Goal: Task Accomplishment & Management: Manage account settings

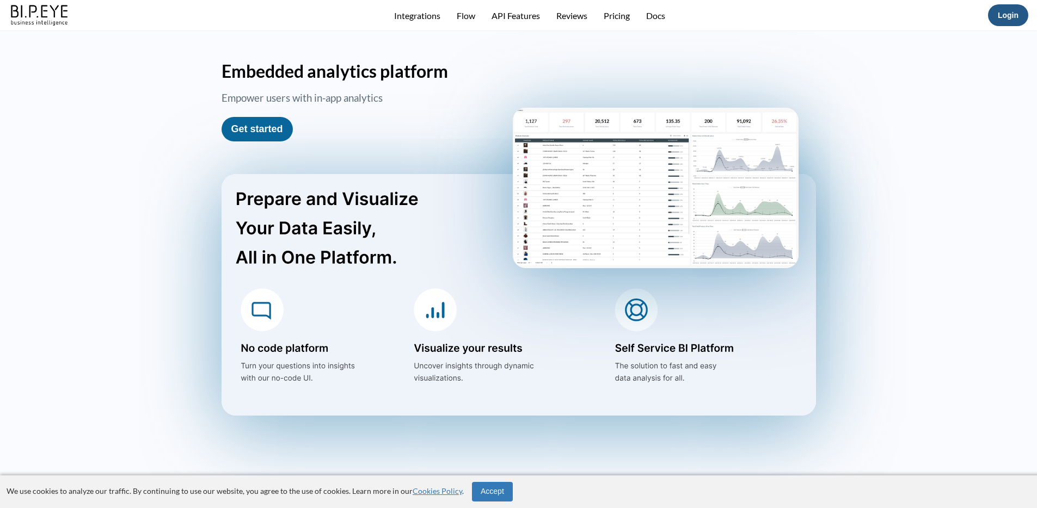
click at [775, 13] on link "Login" at bounding box center [1008, 15] width 21 height 9
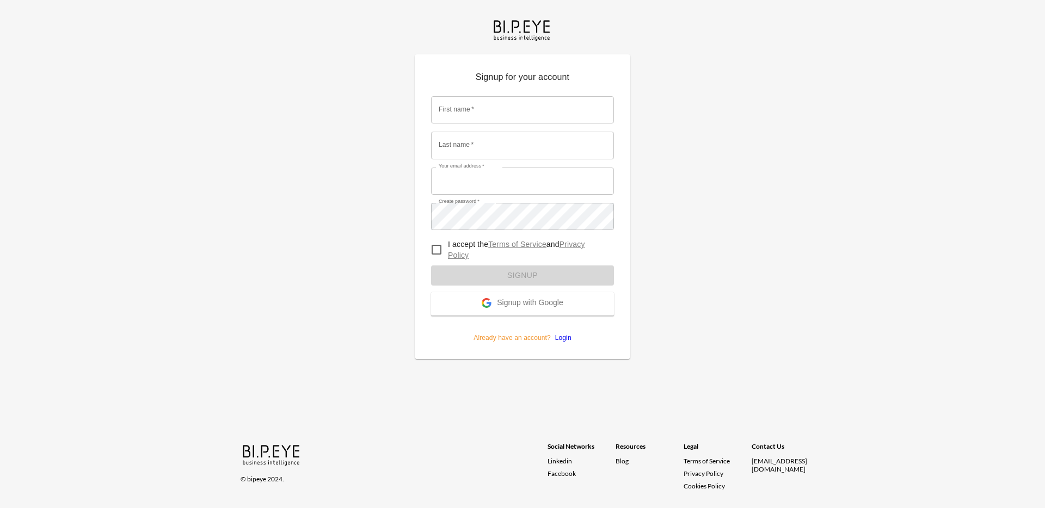
type input "[PERSON_NAME][EMAIL_ADDRESS][DOMAIN_NAME]"
click at [604, 334] on form "First name   * First name   * Last name   * Last name   * Your email address   …" at bounding box center [522, 215] width 183 height 255
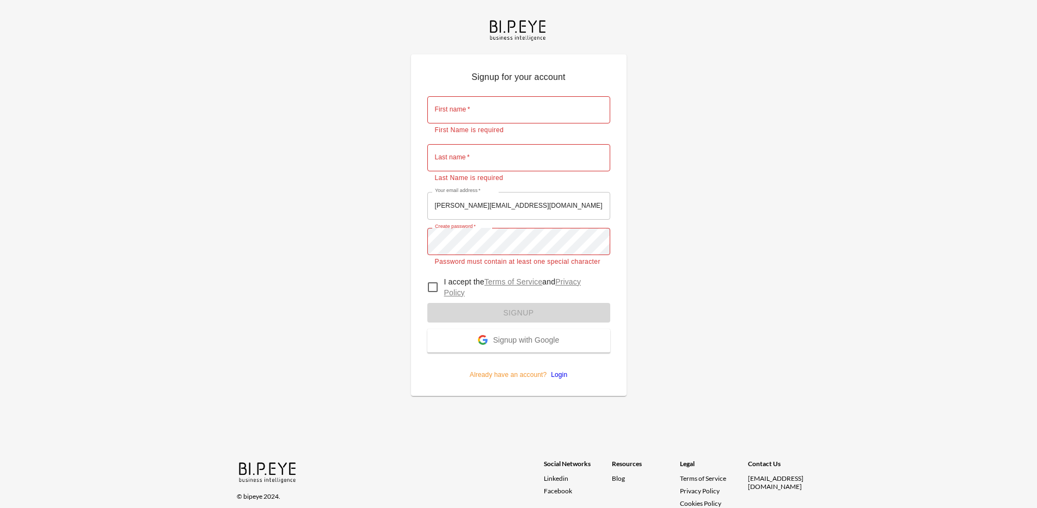
click at [561, 377] on link "Login" at bounding box center [557, 375] width 21 height 8
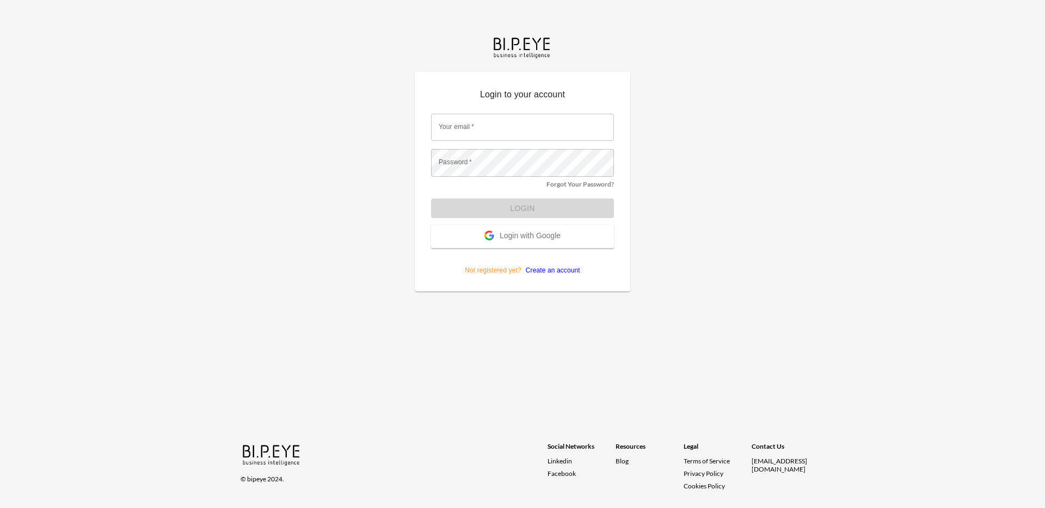
type input "nadia@mutualart.com"
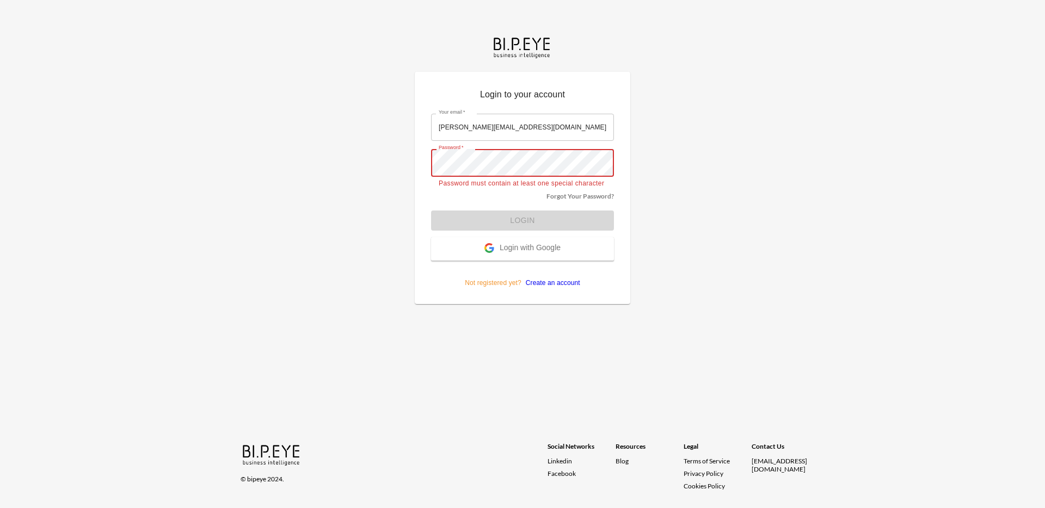
click at [498, 225] on form "Your email   * nadia@mutualart.com Your email   * Password   * Password   * Pas…" at bounding box center [522, 197] width 183 height 182
click at [523, 114] on input "nadia@mutualart.com" at bounding box center [522, 127] width 183 height 27
click at [530, 180] on p "Password must contain at least one special character" at bounding box center [523, 184] width 168 height 11
click at [540, 216] on form "Your email   * nadia@mutualart.com Your email   * Password   * Password   * Pas…" at bounding box center [522, 197] width 183 height 182
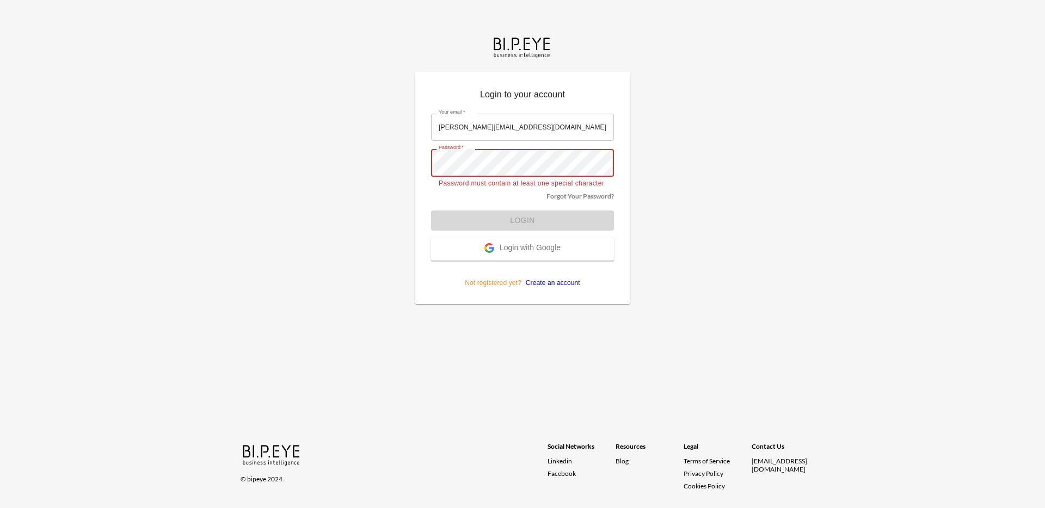
click at [540, 216] on form "Your email   * nadia@mutualart.com Your email   * Password   * Password   * Pas…" at bounding box center [522, 197] width 183 height 182
click at [571, 196] on link "Forgot Your Password?" at bounding box center [581, 196] width 68 height 8
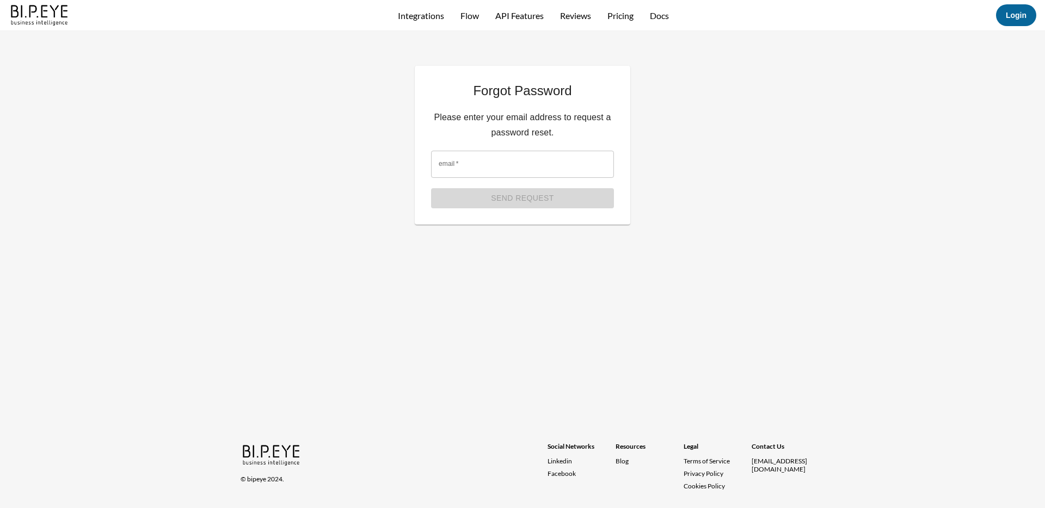
click at [502, 166] on input "email   *" at bounding box center [522, 164] width 183 height 27
click at [516, 161] on input "email   *" at bounding box center [522, 164] width 183 height 27
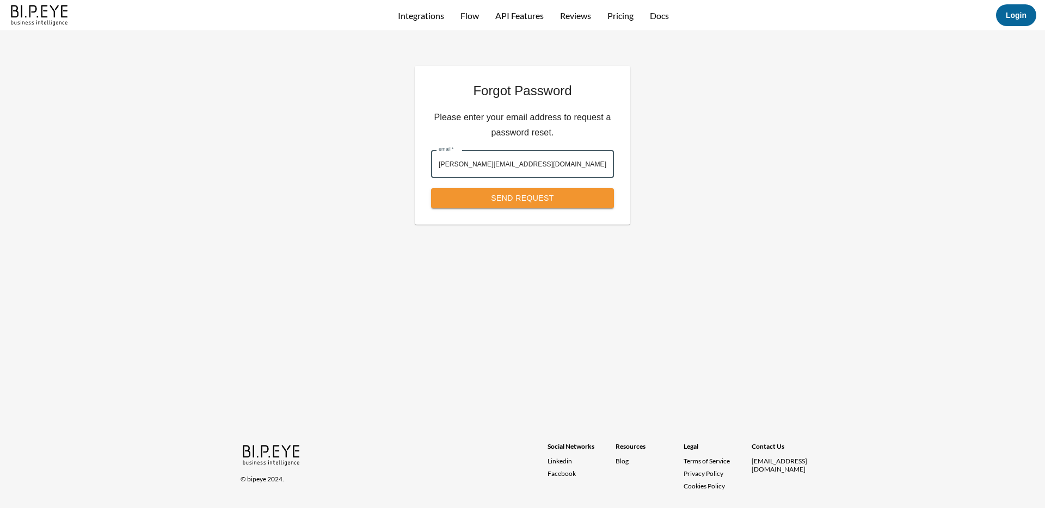
type input "nadia@mutualart.com"
click at [431, 188] on button "Send Request" at bounding box center [522, 198] width 183 height 20
